Goal: Information Seeking & Learning: Learn about a topic

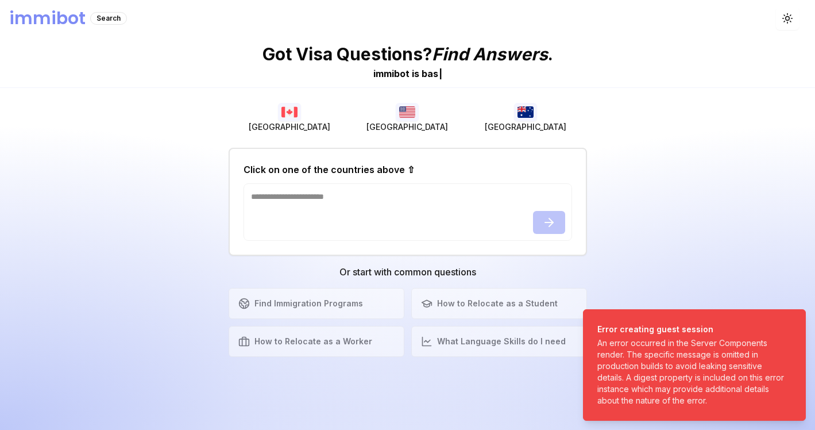
click at [533, 116] on img "button" at bounding box center [525, 112] width 23 height 18
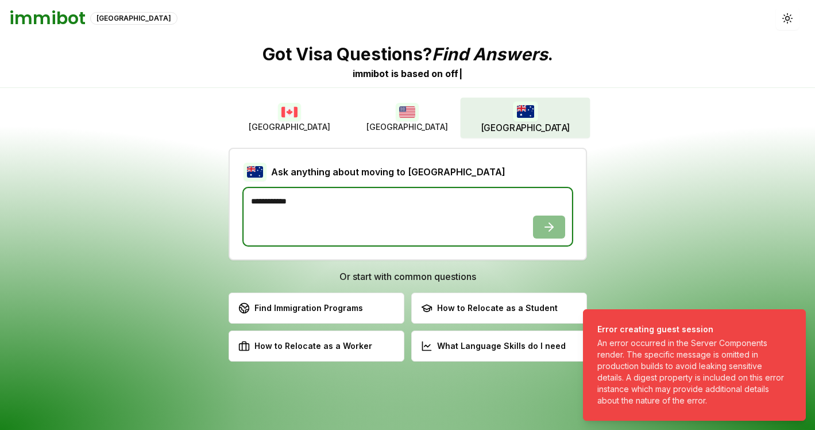
click at [395, 198] on textarea at bounding box center [408, 216] width 329 height 57
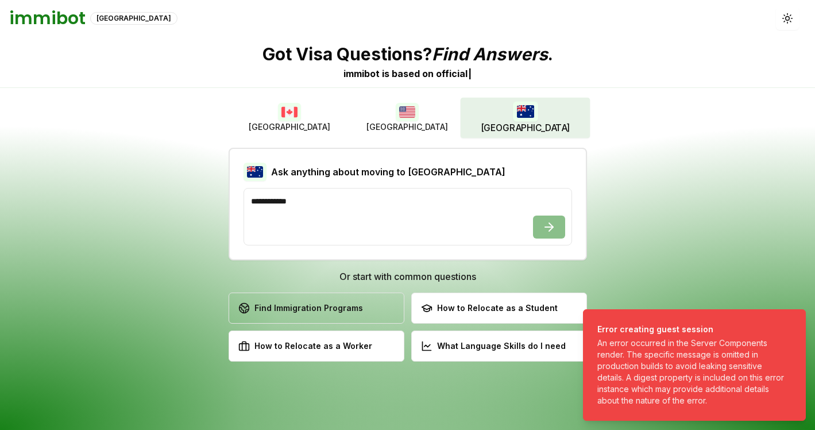
click at [351, 298] on button "Find Immigration Programs Explore available immigration pathways" at bounding box center [317, 307] width 176 height 31
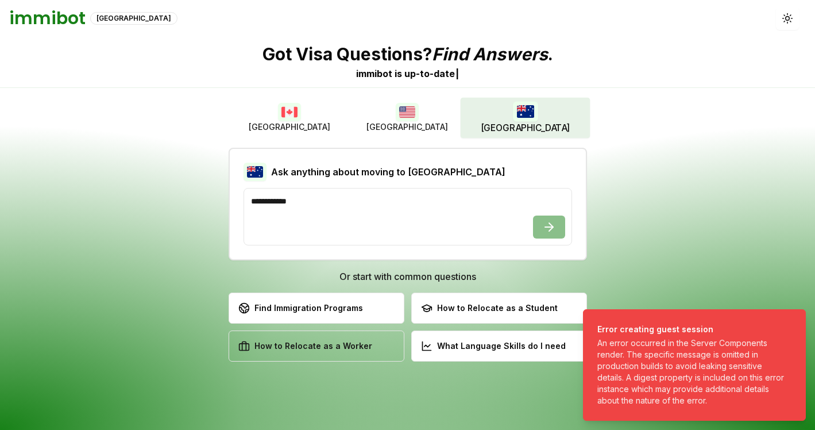
click at [319, 347] on div "How to Relocate as a Worker" at bounding box center [305, 345] width 134 height 11
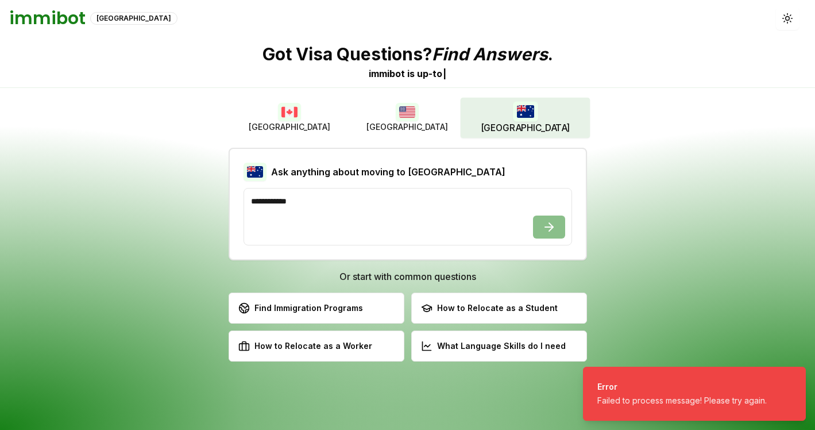
click at [319, 347] on div "How to Relocate as a Worker" at bounding box center [305, 345] width 134 height 11
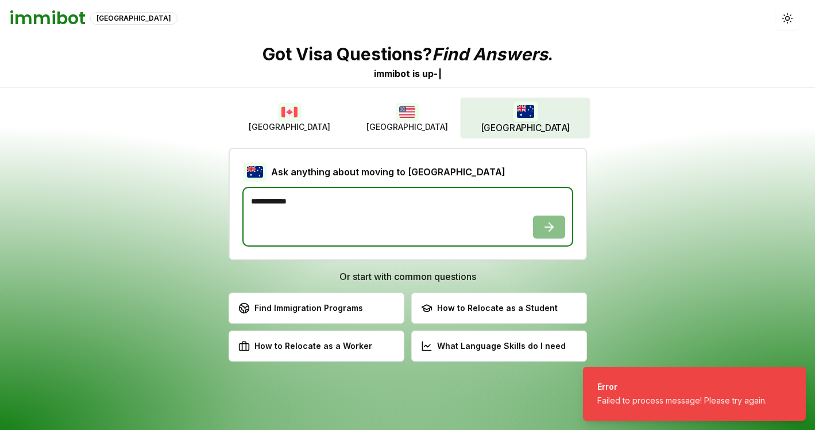
click at [342, 205] on textarea at bounding box center [408, 216] width 329 height 57
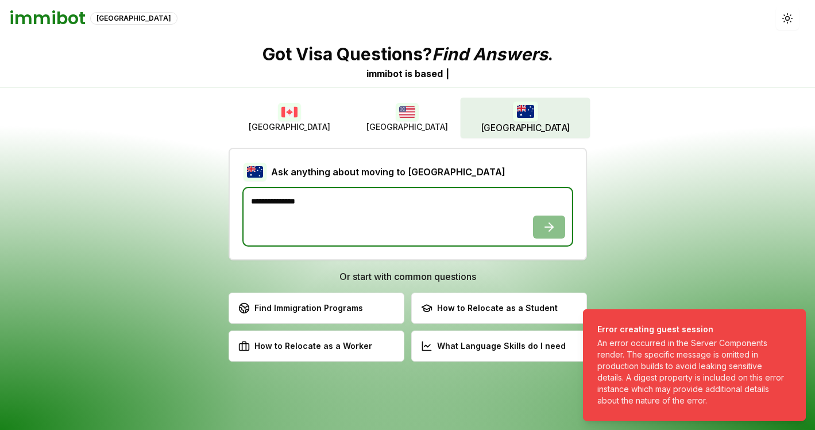
type textarea "**********"
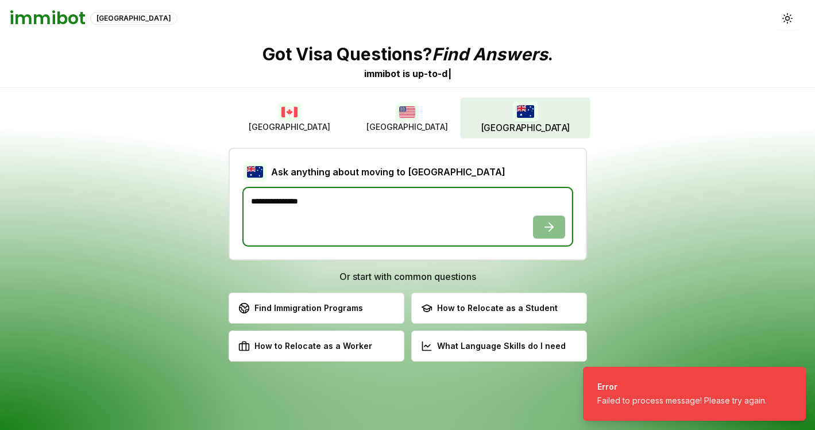
click at [544, 229] on textarea "**********" at bounding box center [408, 216] width 329 height 57
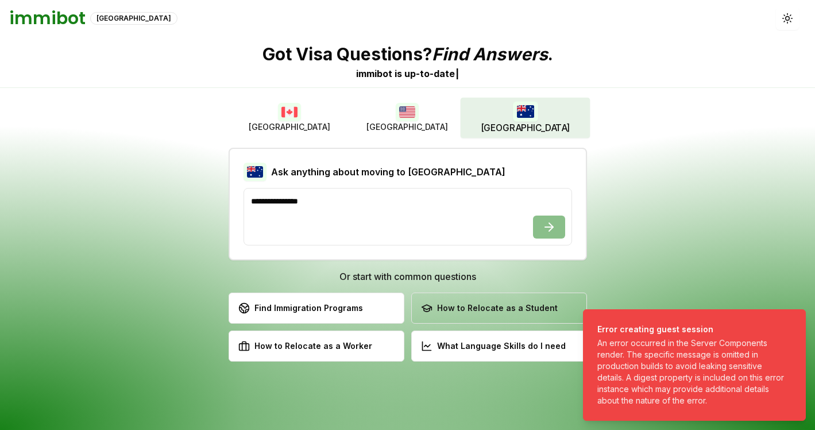
click at [534, 310] on div "How to Relocate as a Student" at bounding box center [489, 307] width 137 height 11
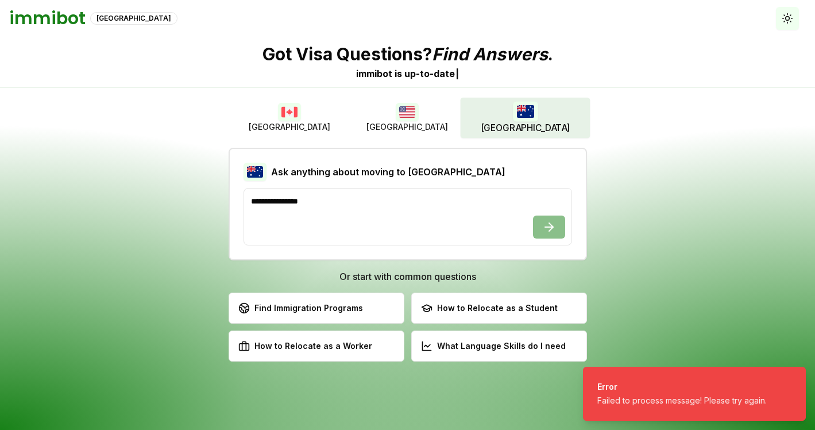
click at [790, 19] on icon "button" at bounding box center [787, 18] width 11 height 11
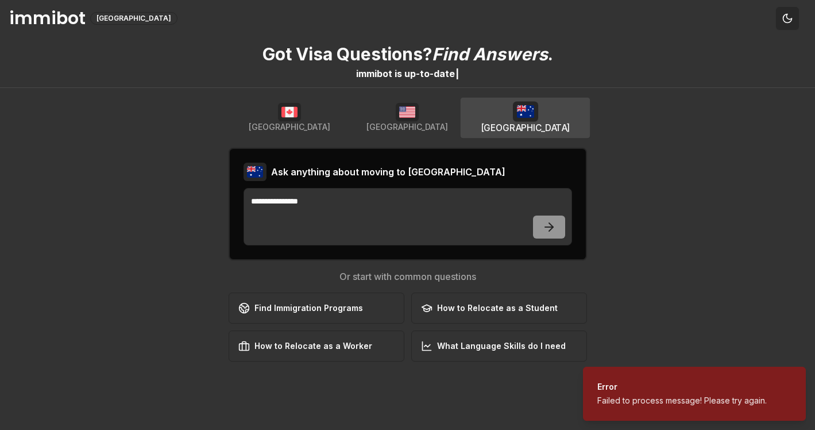
click at [788, 18] on icon "button" at bounding box center [787, 18] width 8 height 8
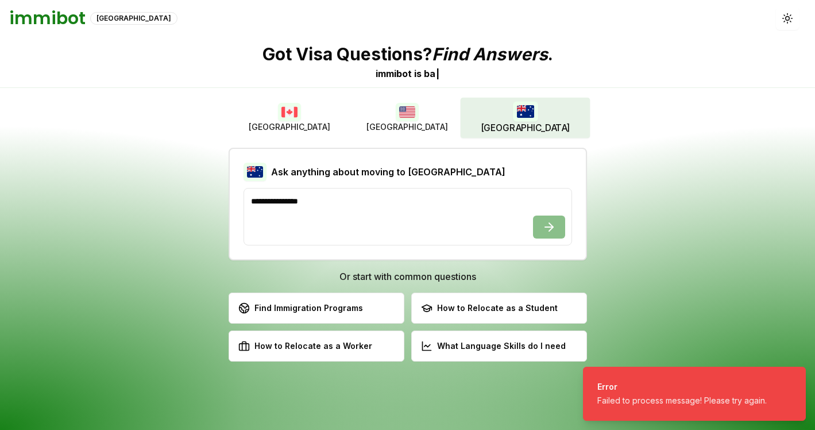
click at [296, 108] on img "button" at bounding box center [289, 112] width 23 height 18
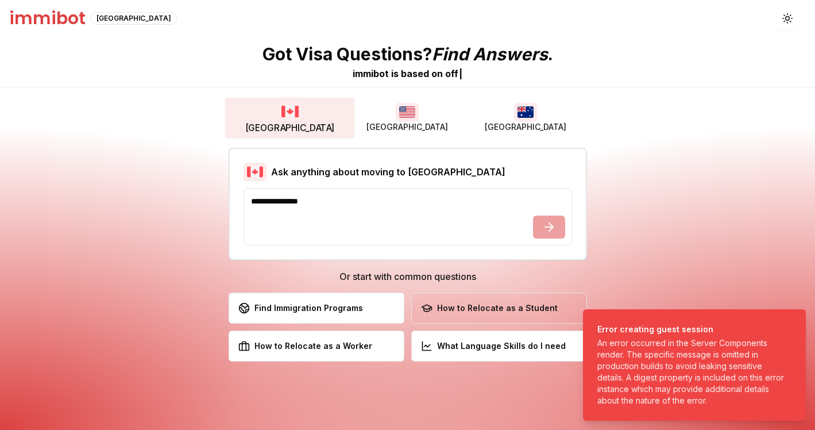
click at [445, 312] on div "How to Relocate as a Student" at bounding box center [489, 307] width 137 height 11
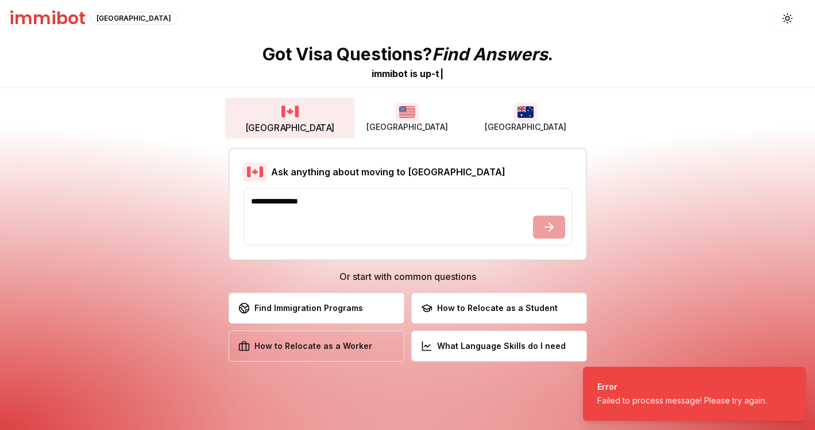
click at [352, 357] on button "How to Relocate as a Worker Discover work permit opportunities" at bounding box center [317, 345] width 176 height 31
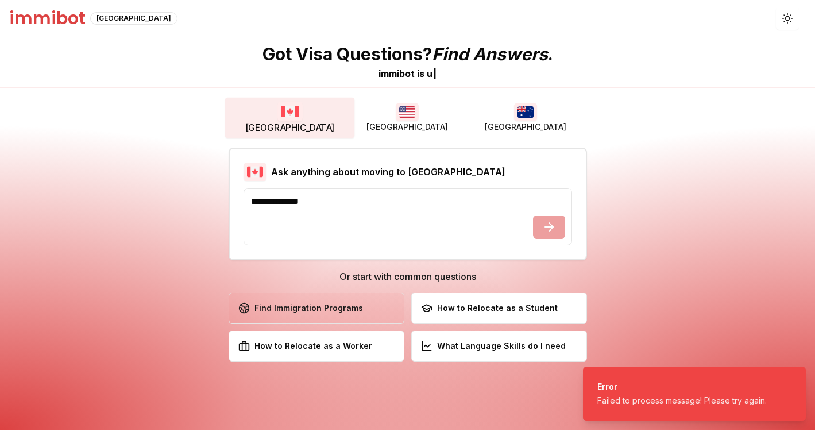
click at [352, 312] on div "Find Immigration Programs" at bounding box center [300, 307] width 125 height 11
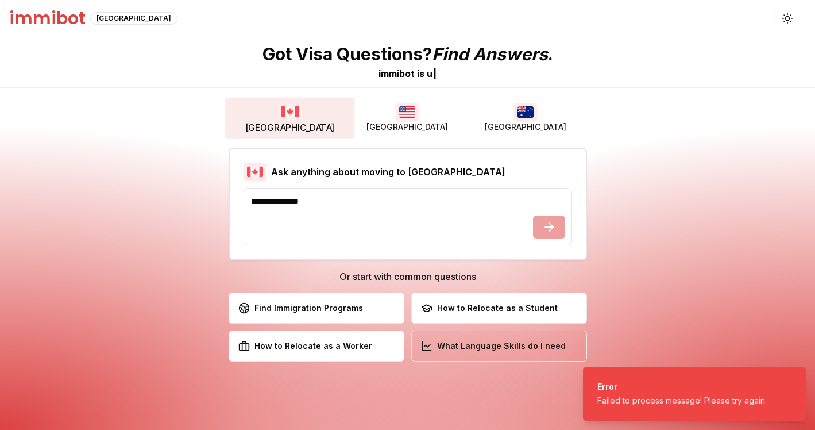
click at [487, 337] on button "What Language Skills do I need Check the necessary language skills" at bounding box center [499, 345] width 176 height 31
